Goal: Information Seeking & Learning: Understand process/instructions

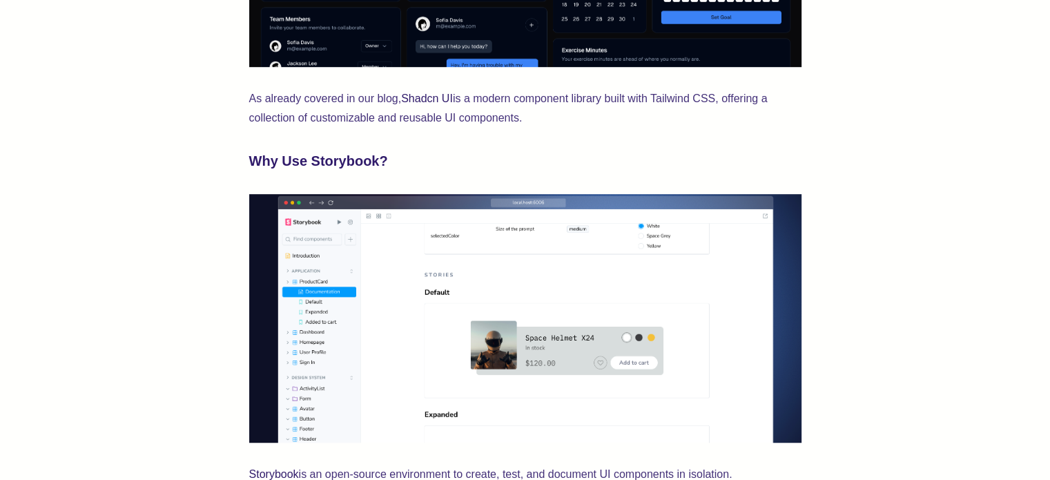
scroll to position [826, 0]
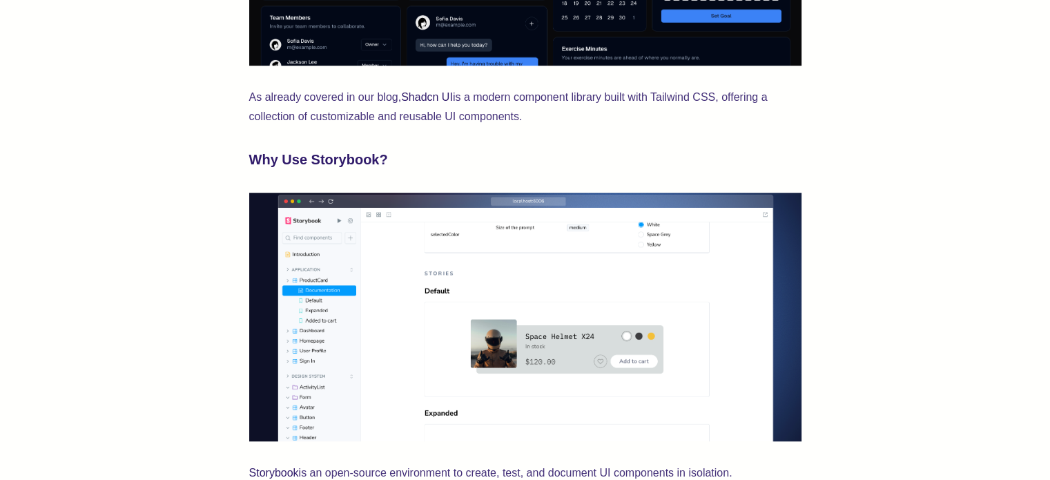
click at [418, 309] on img at bounding box center [525, 317] width 552 height 248
click at [295, 400] on img at bounding box center [525, 317] width 552 height 248
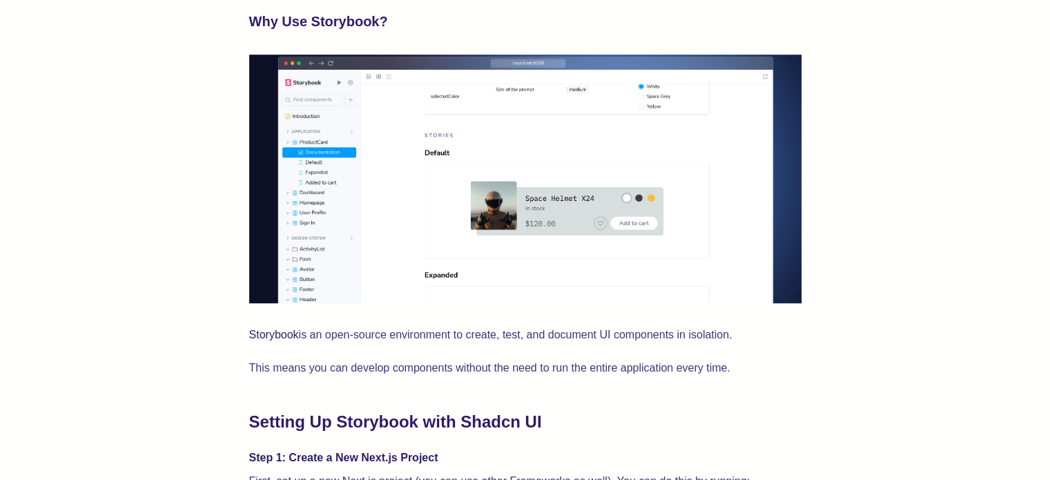
scroll to position [1240, 0]
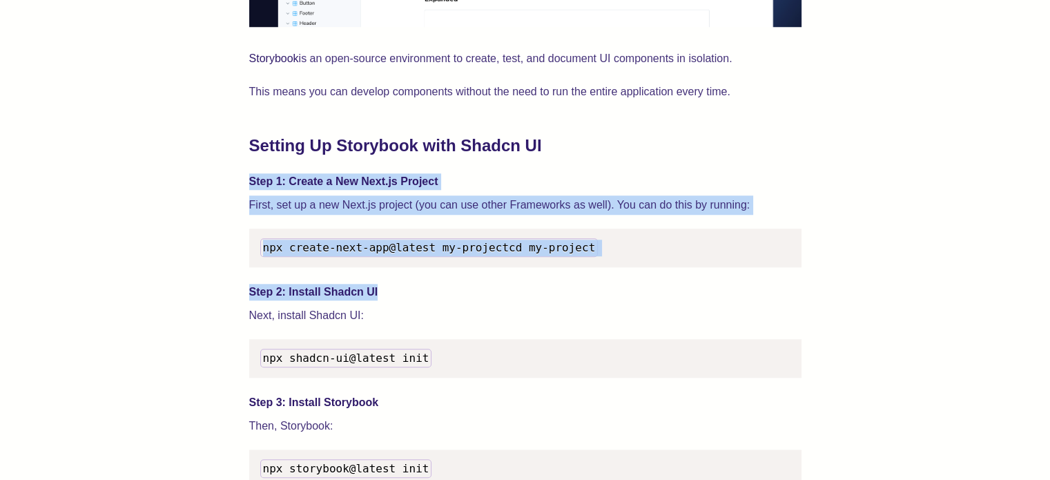
drag, startPoint x: 850, startPoint y: 137, endPoint x: 871, endPoint y: 181, distance: 49.4
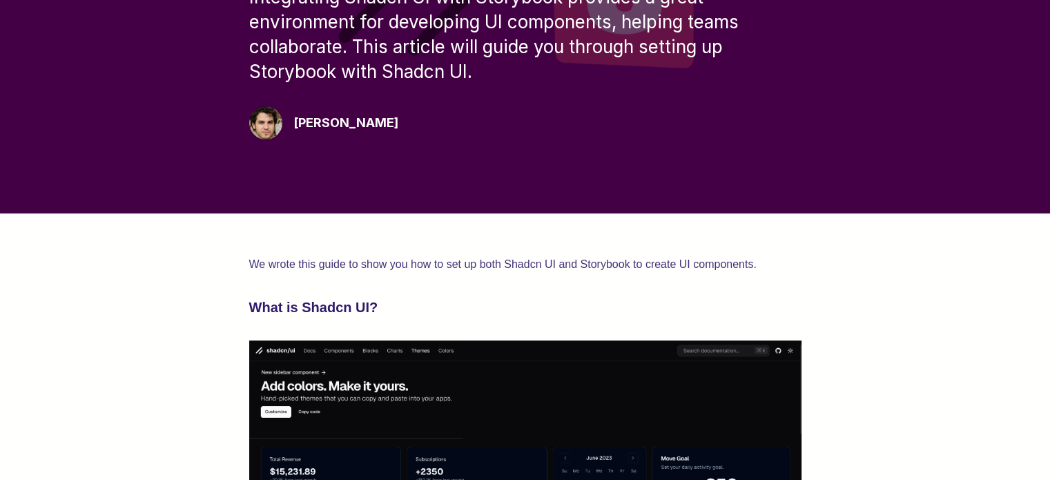
scroll to position [345, 0]
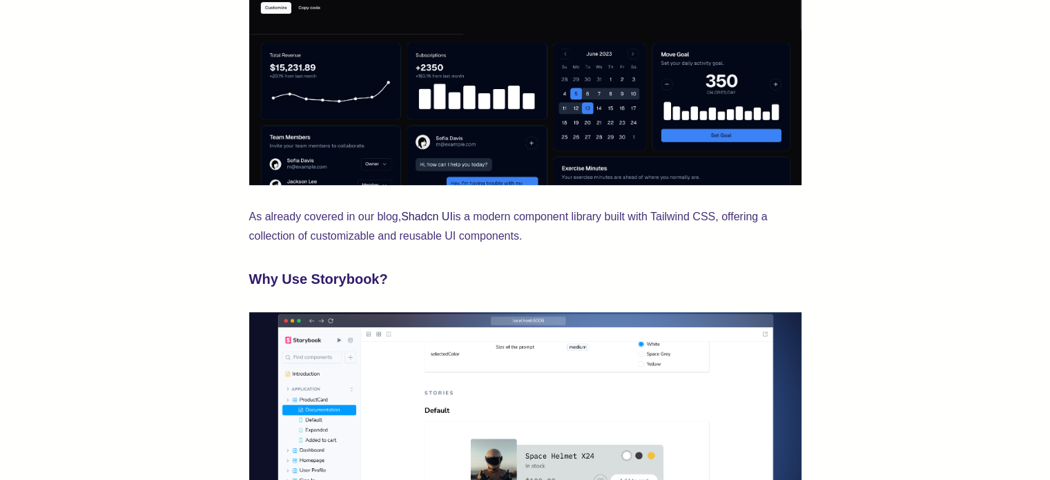
scroll to position [828, 0]
